Goal: Transaction & Acquisition: Purchase product/service

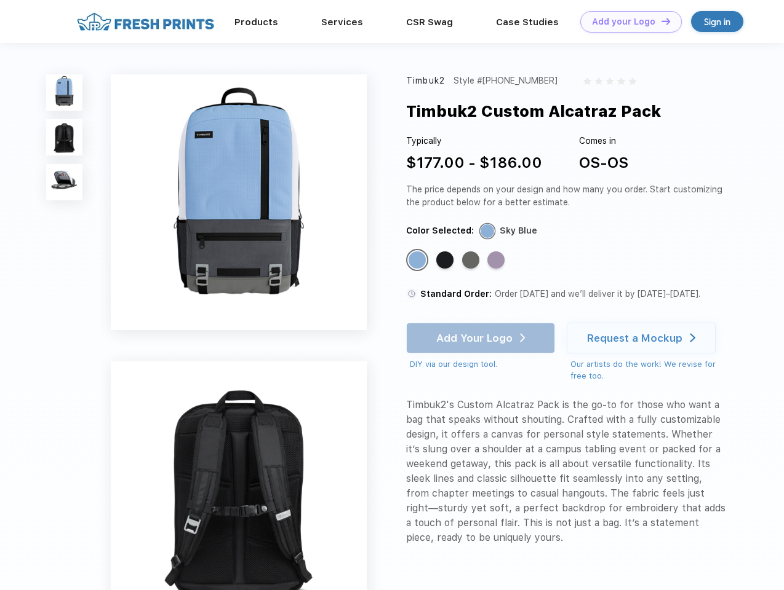
click at [626, 22] on link "Add your Logo Design Tool" at bounding box center [630, 22] width 101 height 22
click at [0, 0] on div "Design Tool" at bounding box center [0, 0] width 0 height 0
click at [660, 21] on link "Add your Logo Design Tool" at bounding box center [630, 22] width 101 height 22
click at [65, 92] on img at bounding box center [64, 92] width 36 height 36
click at [65, 138] on img at bounding box center [64, 137] width 36 height 36
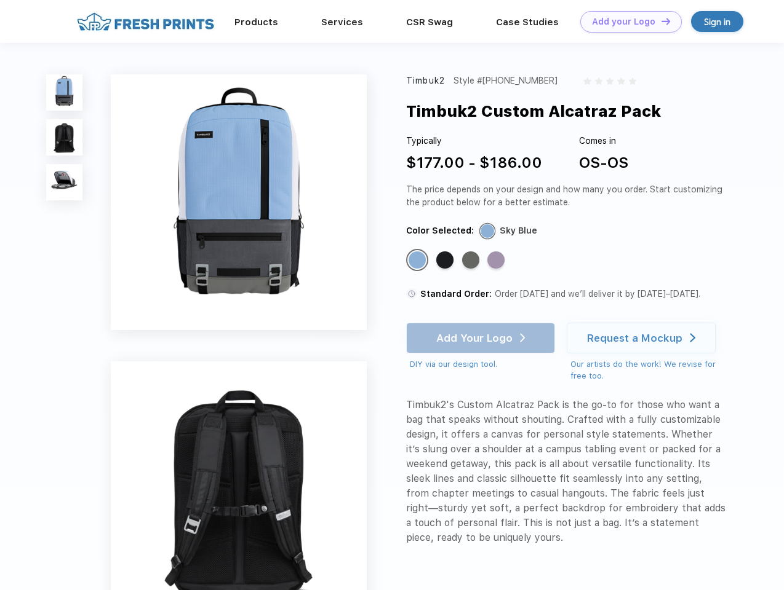
click at [65, 183] on img at bounding box center [64, 182] width 36 height 36
click at [418, 261] on div "Standard Color" at bounding box center [416, 260] width 17 height 17
click at [446, 261] on div "Standard Color" at bounding box center [444, 260] width 17 height 17
click at [472, 261] on div "Standard Color" at bounding box center [470, 260] width 17 height 17
click at [497, 261] on div "Standard Color" at bounding box center [495, 260] width 17 height 17
